Goal: Task Accomplishment & Management: Use online tool/utility

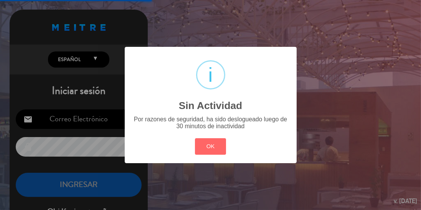
click at [206, 148] on button "OK" at bounding box center [210, 146] width 31 height 17
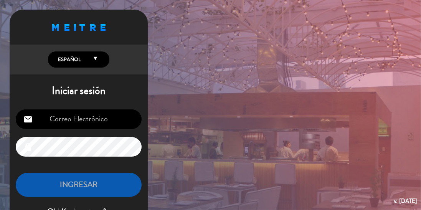
click at [111, 123] on input "email" at bounding box center [79, 119] width 126 height 20
type input "[EMAIL_ADDRESS][DOMAIN_NAME]"
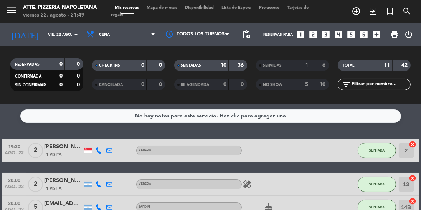
click at [181, 9] on span "Mapa de mesas" at bounding box center [162, 8] width 38 height 4
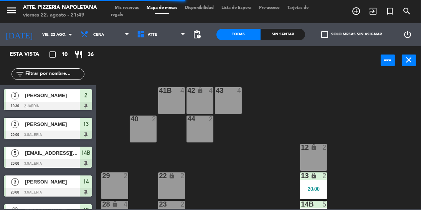
scroll to position [37, 0]
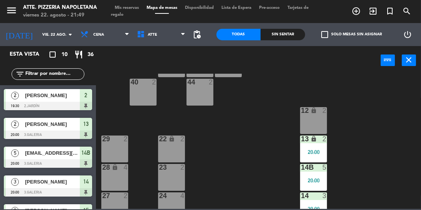
click at [66, 108] on div at bounding box center [48, 106] width 88 height 8
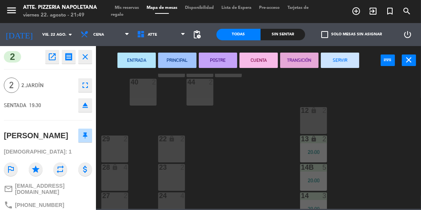
click at [338, 59] on button "SERVIR" at bounding box center [340, 60] width 38 height 15
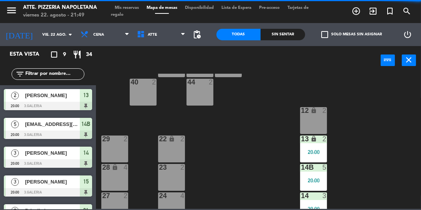
click at [65, 107] on div at bounding box center [48, 106] width 88 height 8
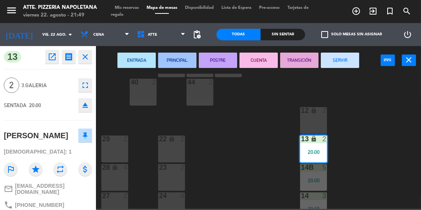
click at [335, 59] on button "SERVIR" at bounding box center [340, 60] width 38 height 15
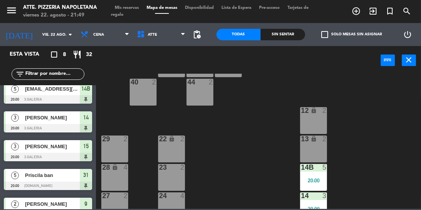
scroll to position [6, 0]
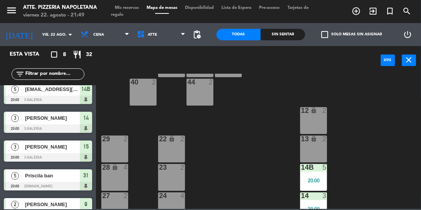
click at [76, 92] on span "[EMAIL_ADDRESS][DOMAIN_NAME]" at bounding box center [52, 89] width 55 height 8
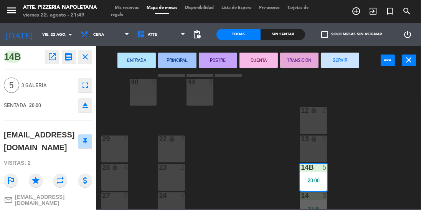
click at [290, 61] on button "TRANSICIÓN" at bounding box center [299, 60] width 38 height 15
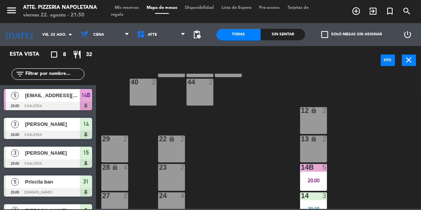
click at [70, 129] on div "[PERSON_NAME]" at bounding box center [52, 124] width 56 height 13
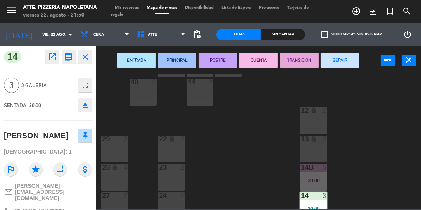
click at [342, 61] on button "SERVIR" at bounding box center [340, 60] width 38 height 15
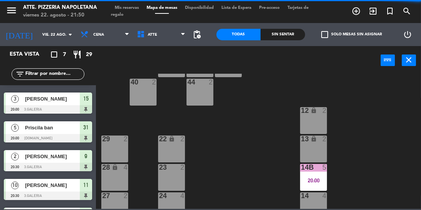
scroll to position [25, 0]
click at [70, 101] on span "[PERSON_NAME]" at bounding box center [52, 99] width 55 height 8
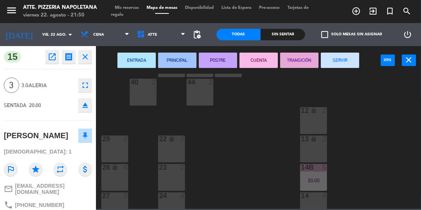
click at [83, 55] on icon "close" at bounding box center [85, 56] width 9 height 9
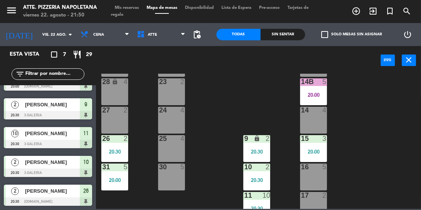
scroll to position [76, 0]
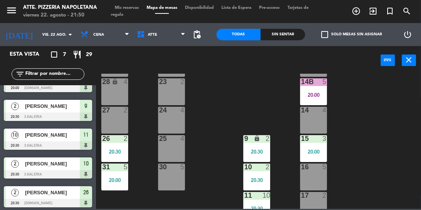
click at [68, 196] on span "[PERSON_NAME]" at bounding box center [52, 192] width 55 height 8
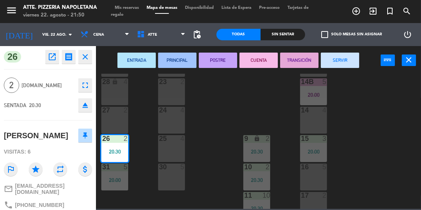
click at [83, 55] on icon "close" at bounding box center [85, 56] width 9 height 9
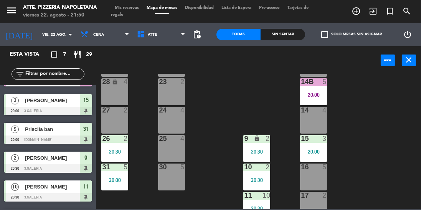
scroll to position [23, 0]
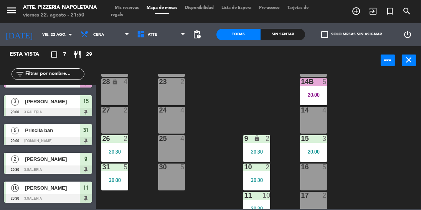
click at [63, 165] on div at bounding box center [48, 169] width 88 height 8
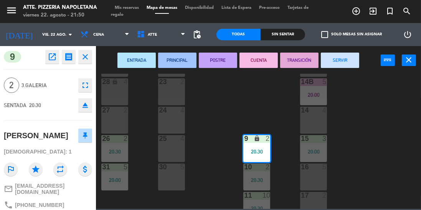
click at [340, 60] on button "SERVIR" at bounding box center [340, 60] width 38 height 15
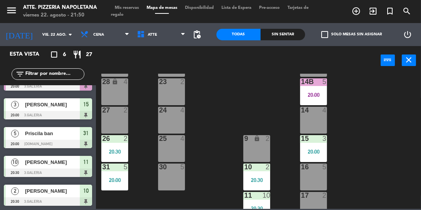
scroll to position [21, 0]
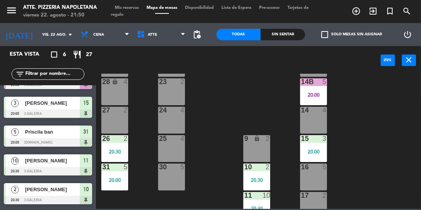
click at [54, 133] on span "Priscila ban" at bounding box center [52, 132] width 55 height 8
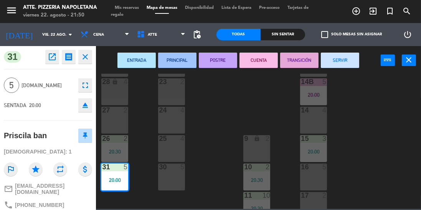
click at [338, 64] on button "SERVIR" at bounding box center [340, 60] width 38 height 15
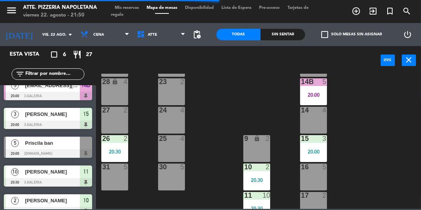
scroll to position [10, 0]
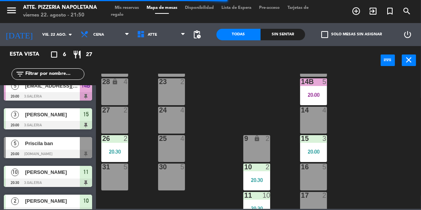
click at [65, 119] on div "[PERSON_NAME]" at bounding box center [52, 114] width 56 height 13
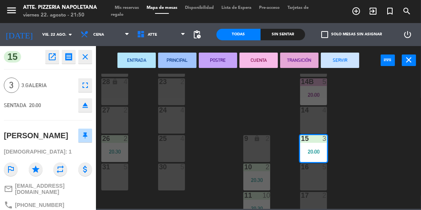
click at [340, 68] on button "SERVIR" at bounding box center [340, 60] width 38 height 15
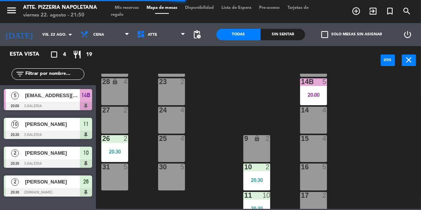
scroll to position [0, 0]
click at [54, 161] on div at bounding box center [48, 163] width 88 height 8
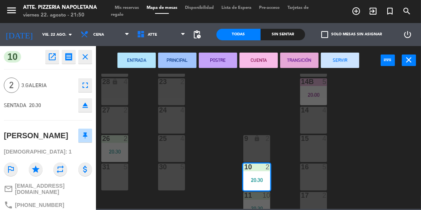
click at [86, 58] on icon "close" at bounding box center [85, 56] width 9 height 9
